Goal: Find specific page/section: Find specific page/section

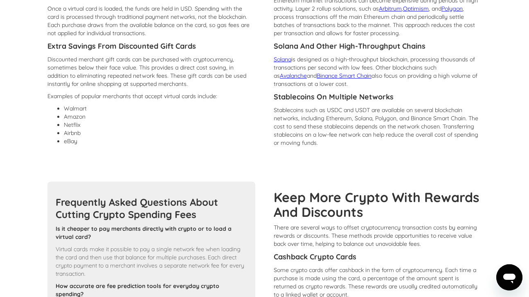
scroll to position [836, 0]
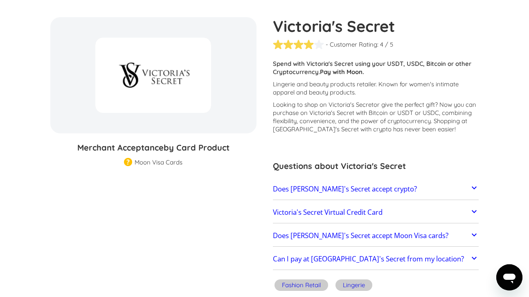
scroll to position [87, 0]
